Goal: Transaction & Acquisition: Download file/media

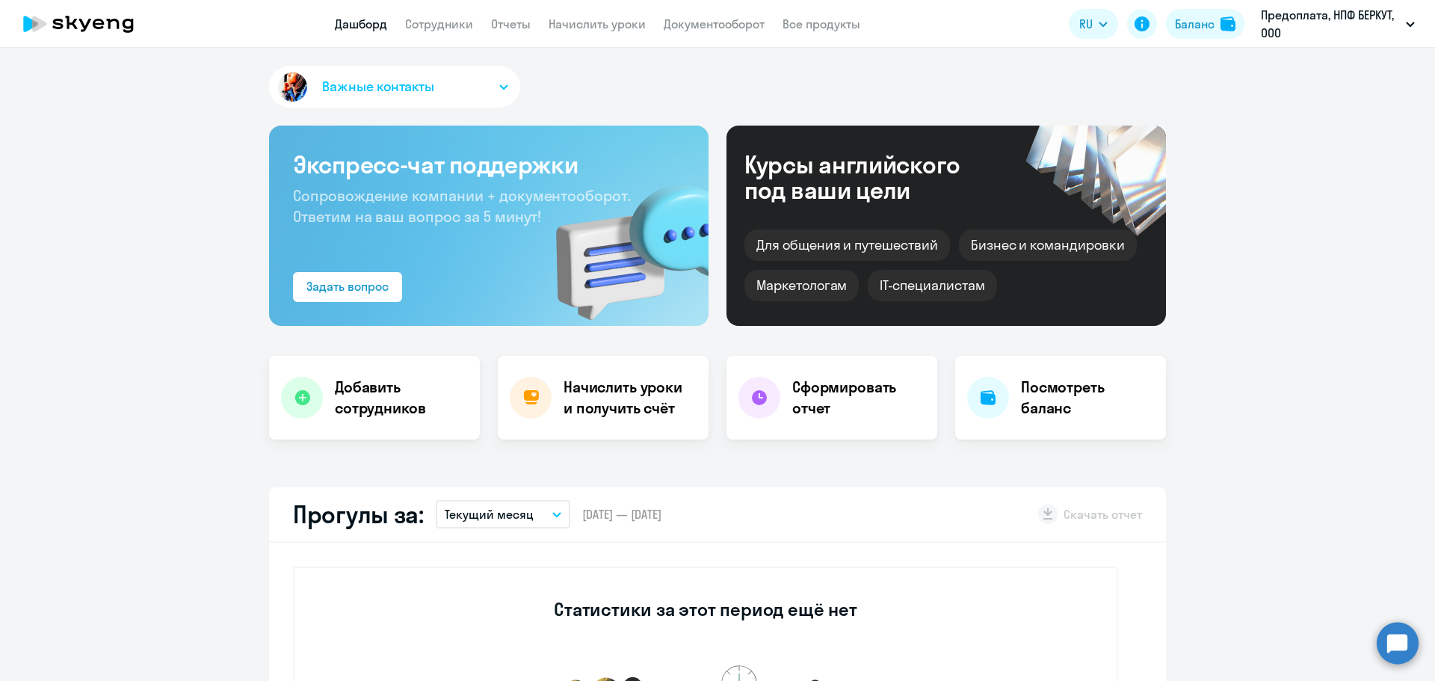
select select "30"
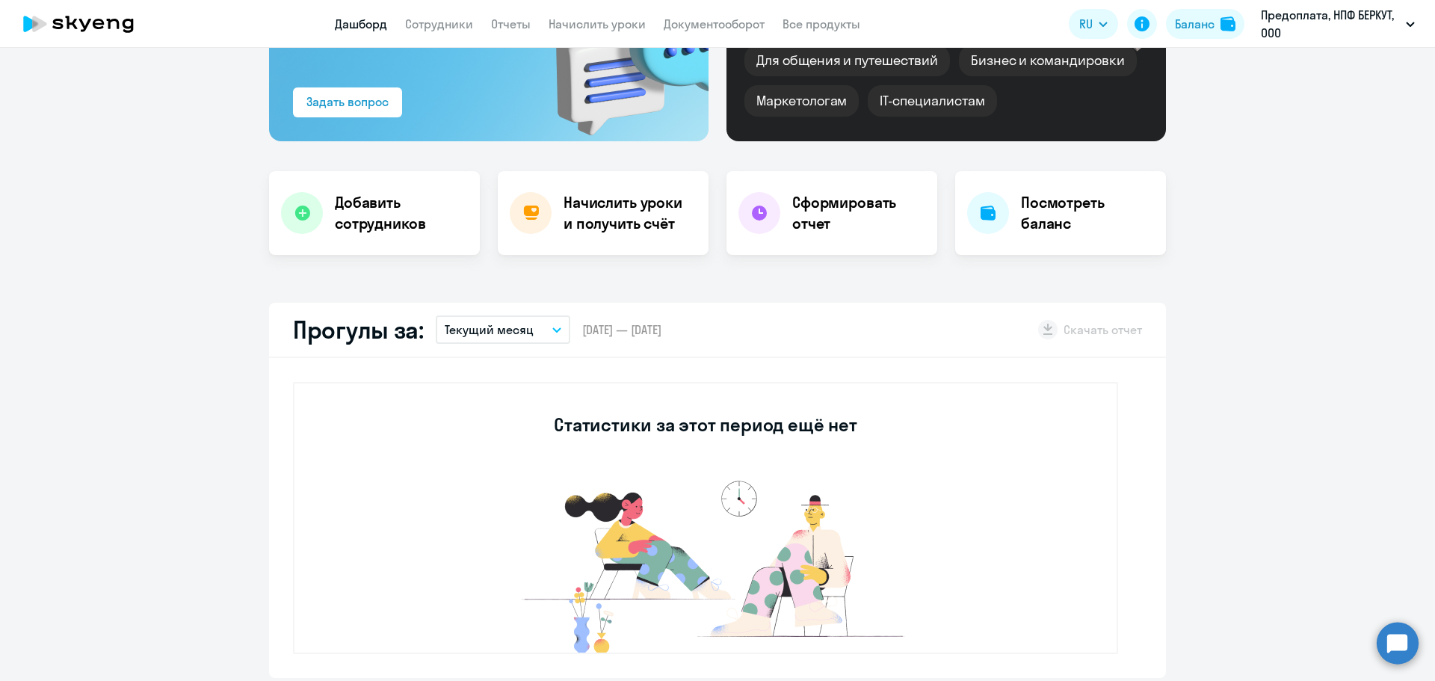
scroll to position [374, 0]
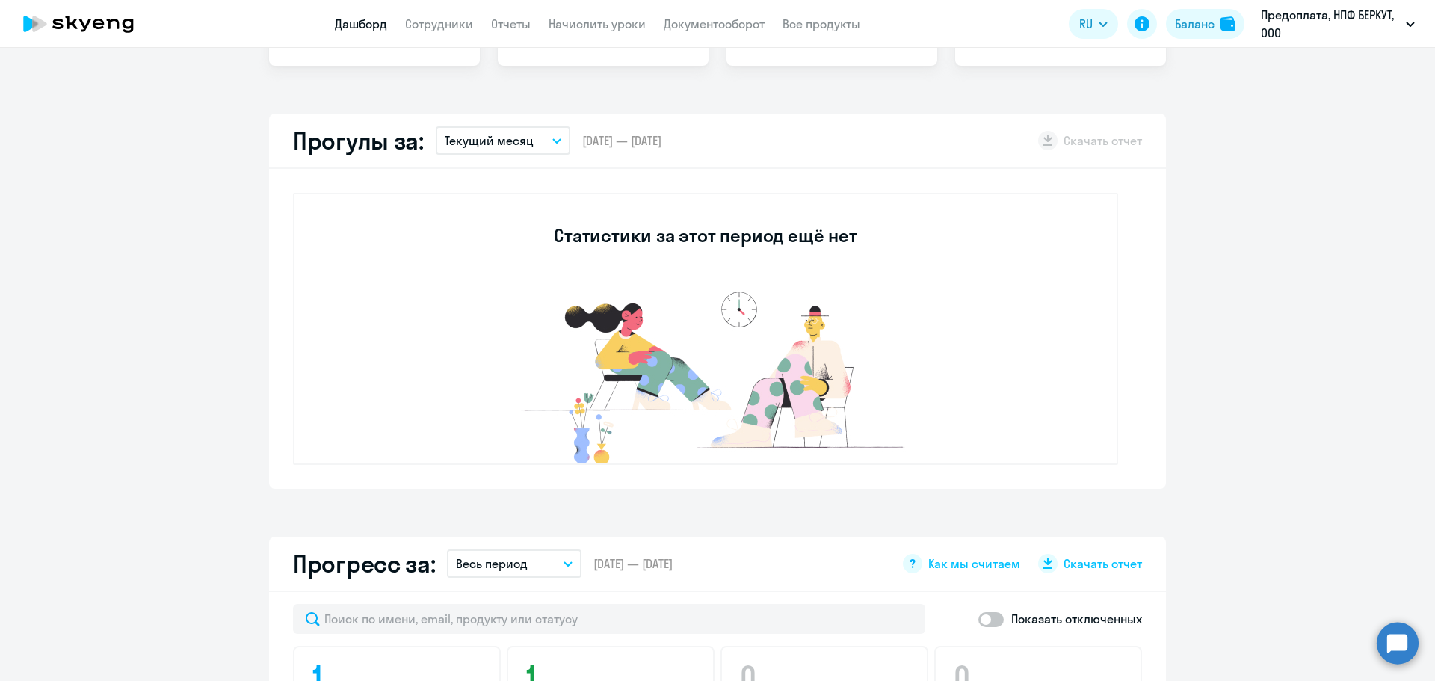
click at [552, 139] on icon "button" at bounding box center [556, 140] width 9 height 5
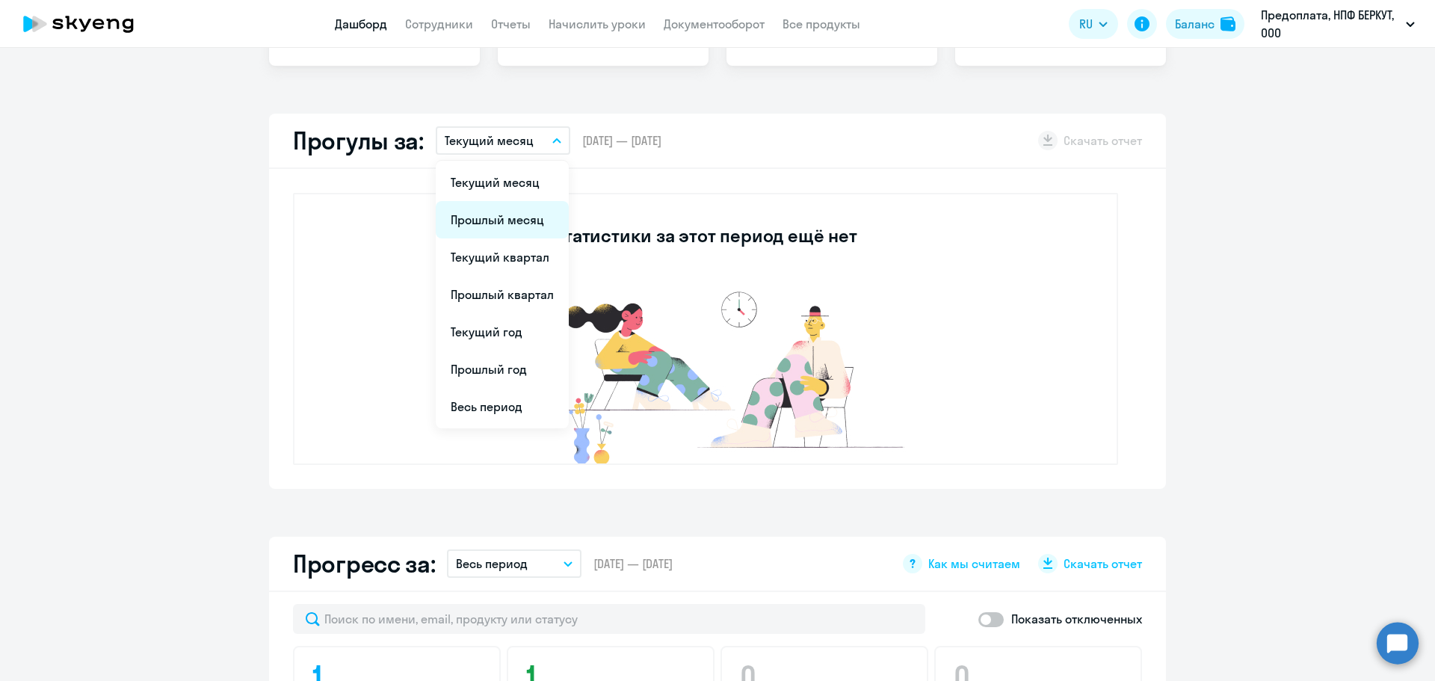
click at [519, 215] on li "Прошлый месяц" at bounding box center [502, 219] width 133 height 37
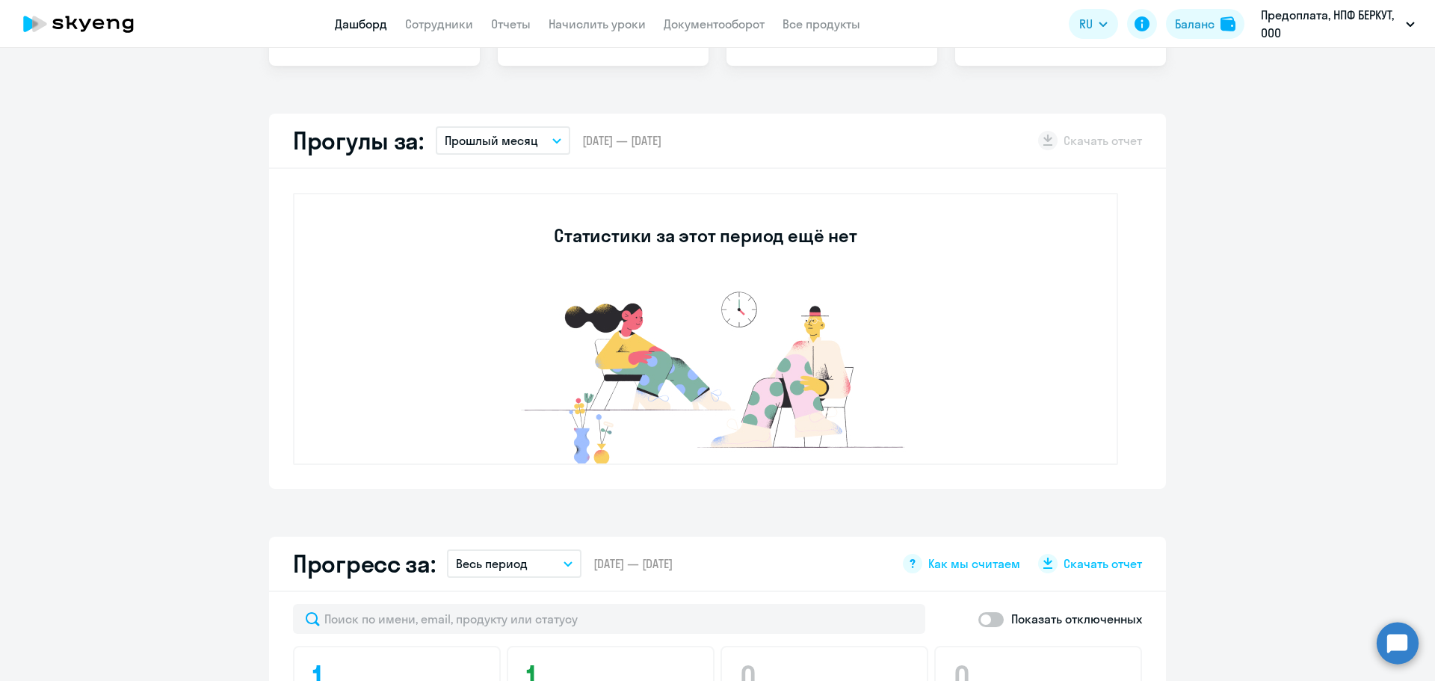
click at [1083, 312] on div "Статистики за этот период ещё нет" at bounding box center [705, 329] width 825 height 272
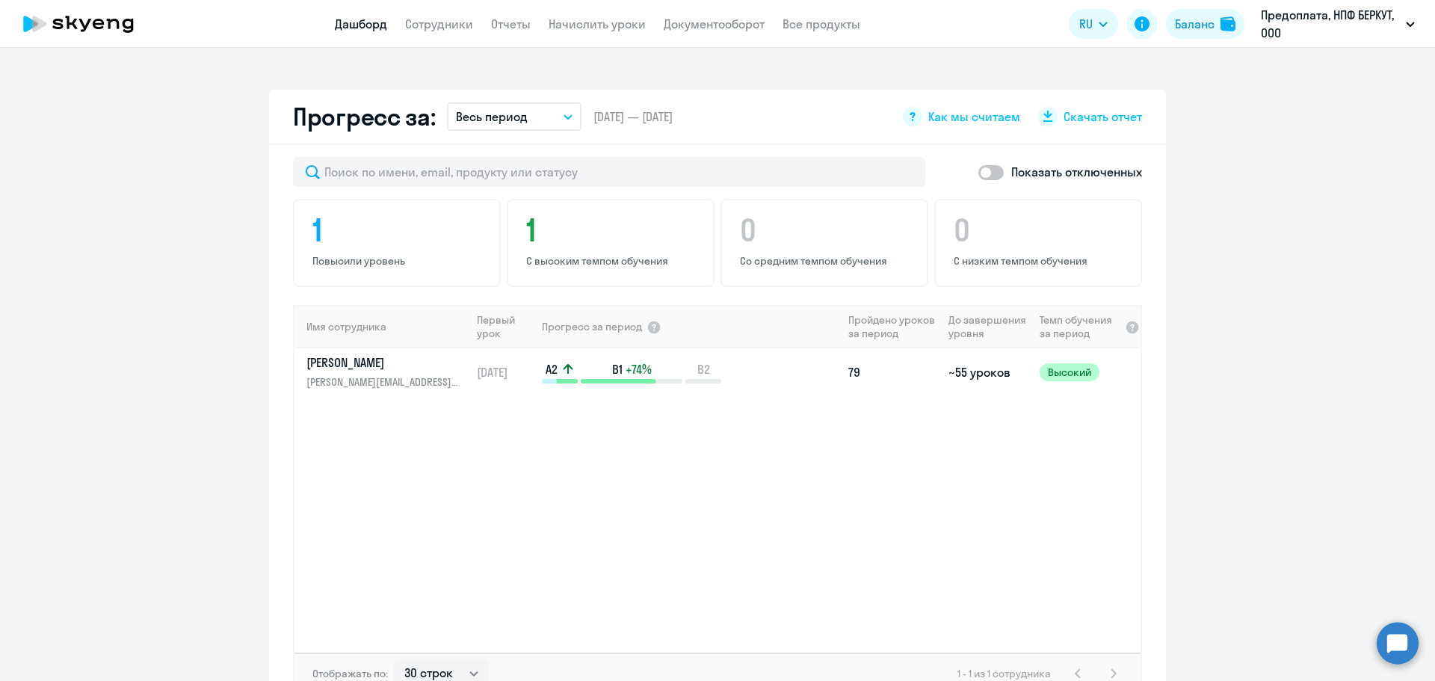
scroll to position [822, 0]
click at [520, 20] on link "Отчеты" at bounding box center [511, 23] width 40 height 15
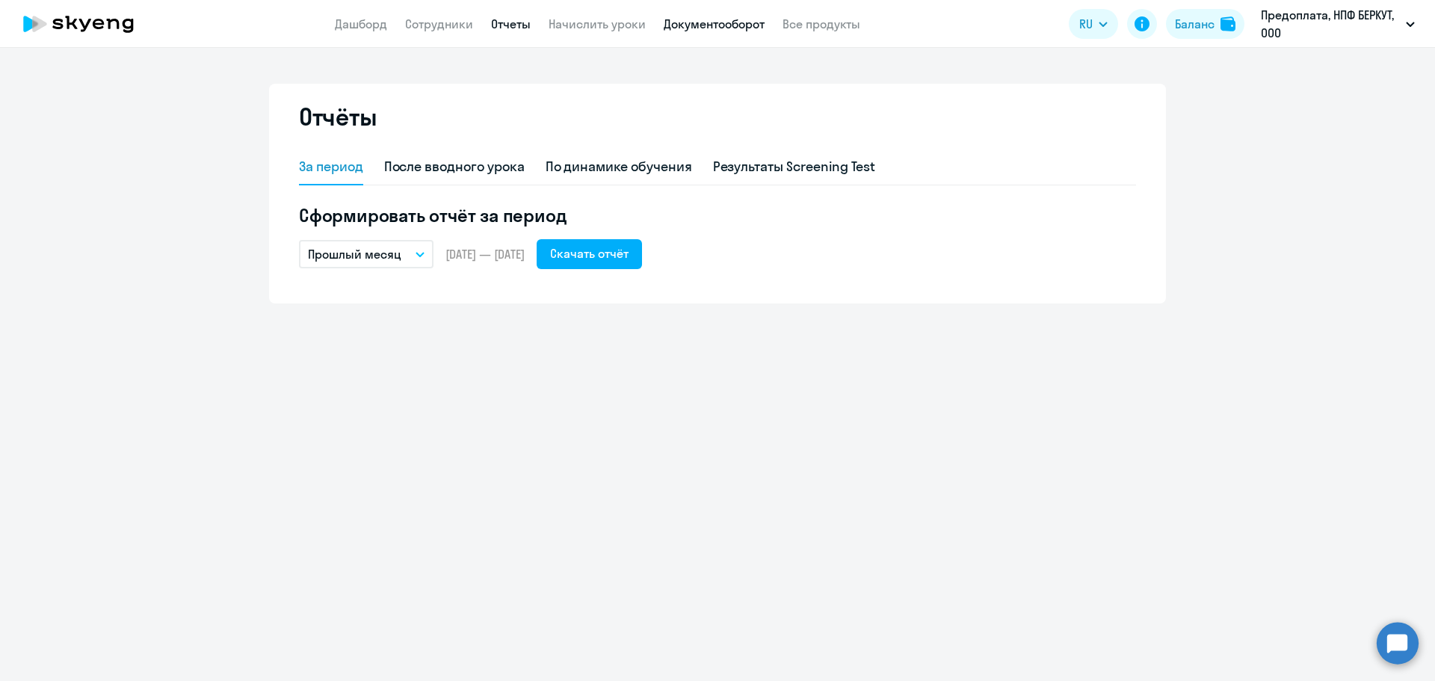
click at [722, 21] on link "Документооборот" at bounding box center [714, 23] width 101 height 15
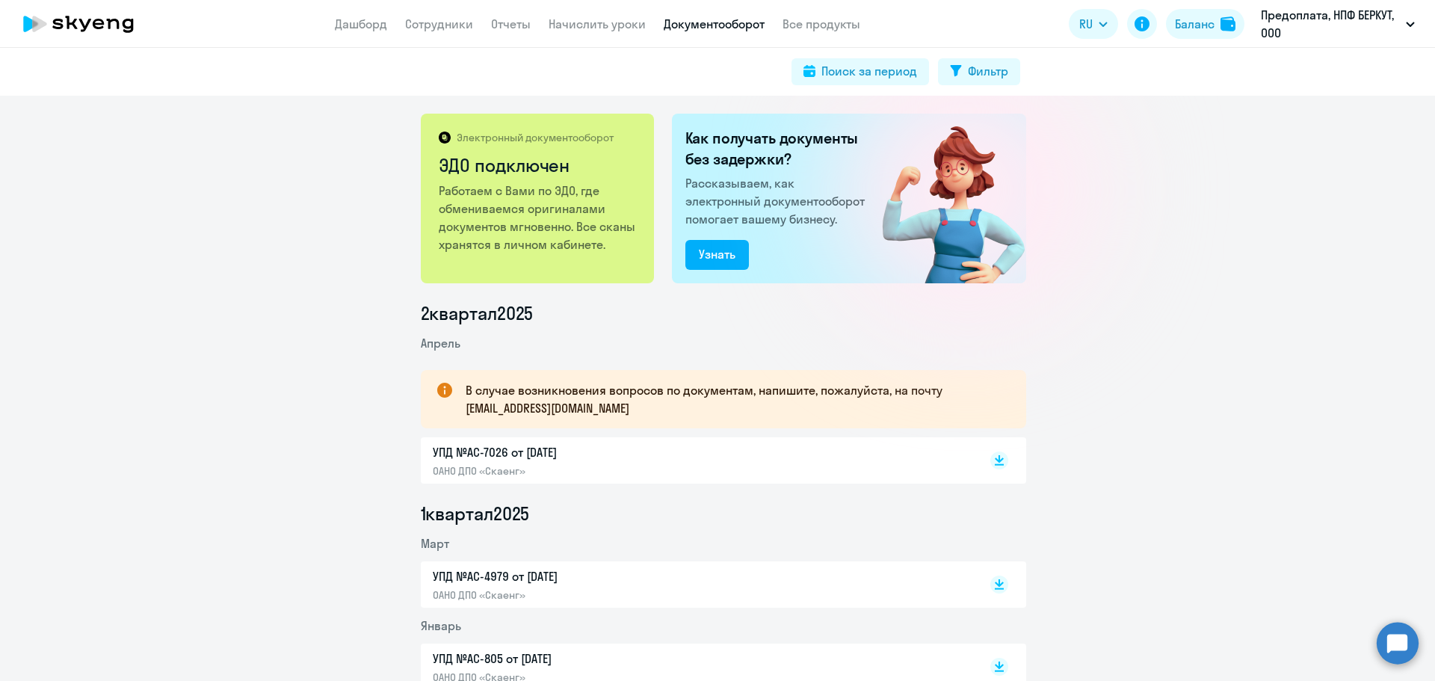
click at [470, 450] on p "УПД №AC-7026 от [DATE]" at bounding box center [590, 452] width 314 height 18
click at [500, 19] on link "Отчеты" at bounding box center [511, 23] width 40 height 15
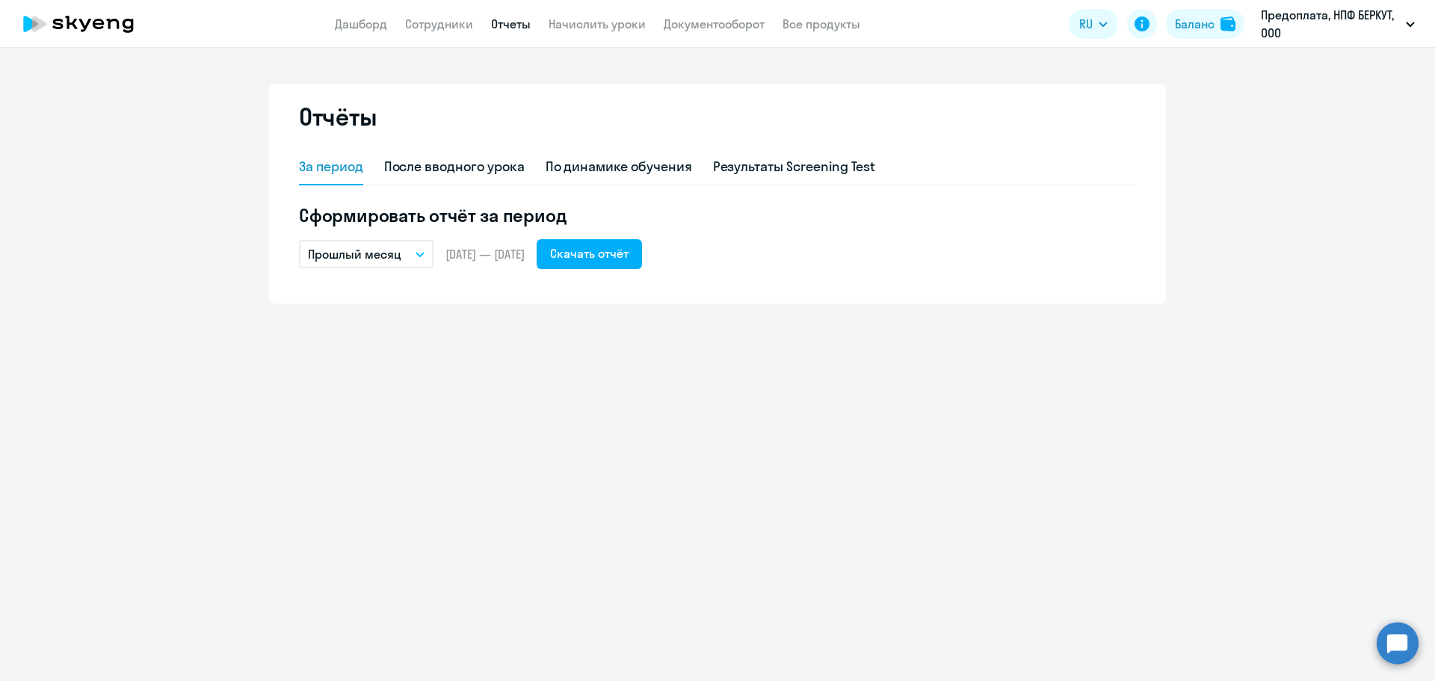
click at [419, 253] on icon "button" at bounding box center [420, 254] width 9 height 5
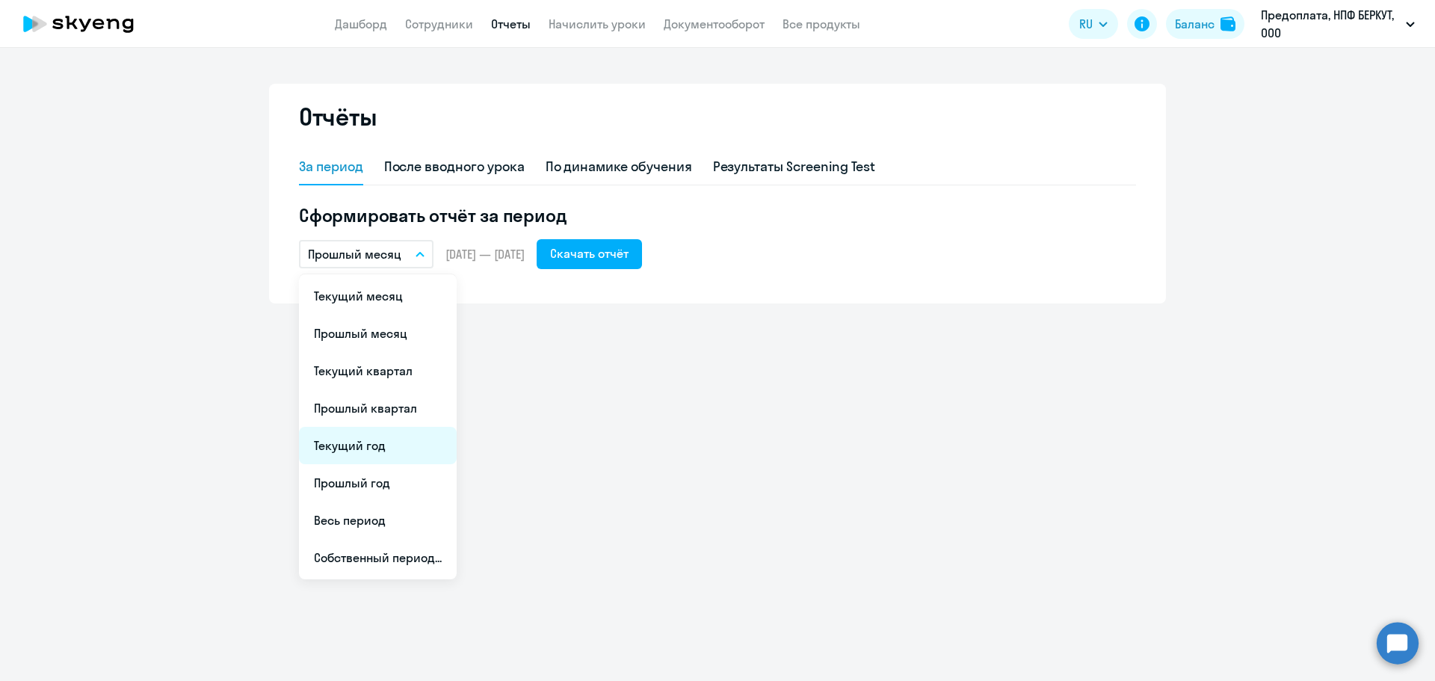
click at [395, 451] on li "Текущий год" at bounding box center [378, 445] width 158 height 37
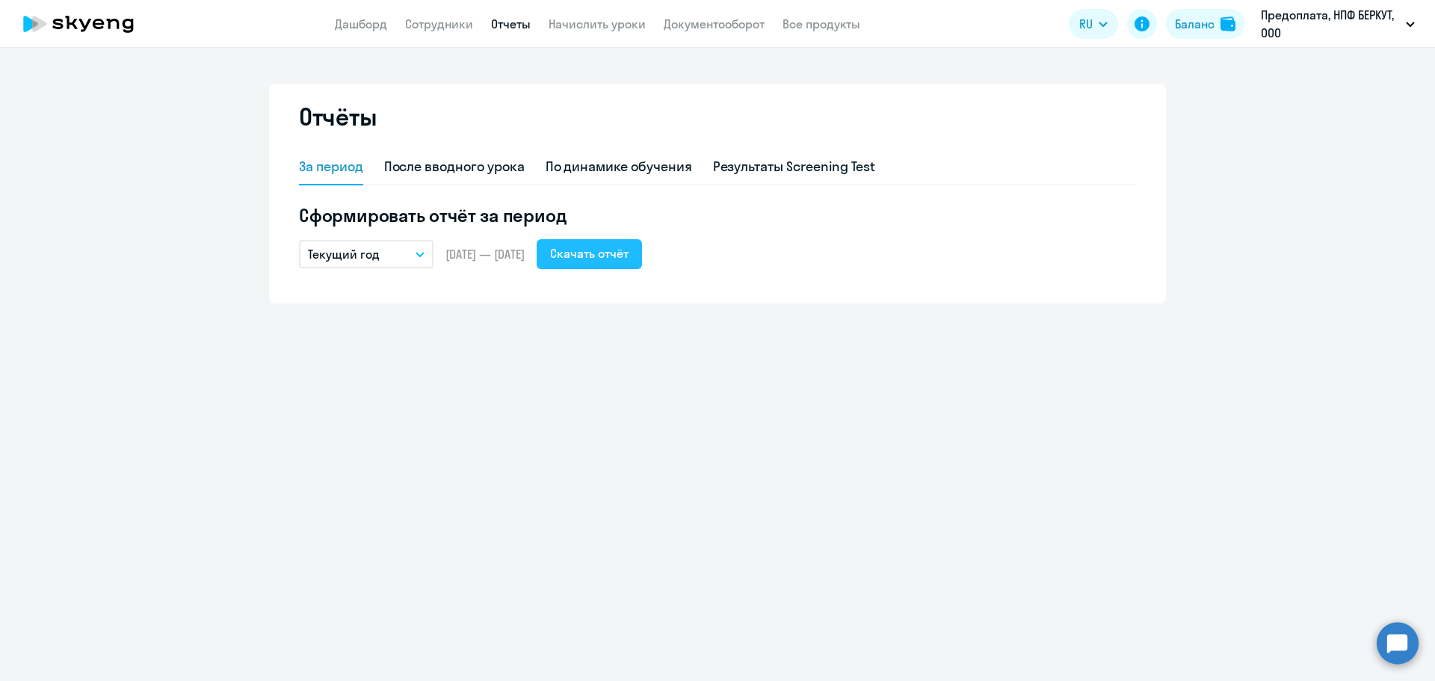
click at [629, 256] on div "Скачать отчёт" at bounding box center [589, 253] width 78 height 18
